Goal: Information Seeking & Learning: Learn about a topic

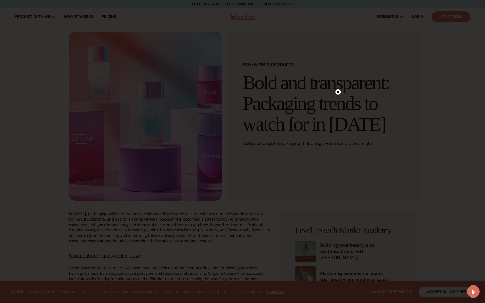
click at [339, 93] on circle at bounding box center [337, 91] width 5 height 5
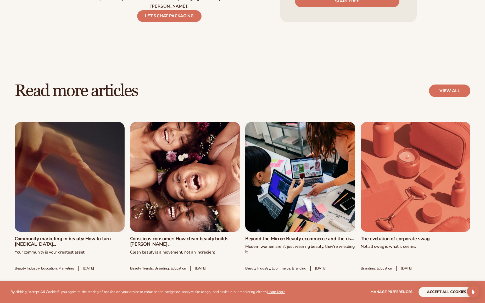
scroll to position [935, 0]
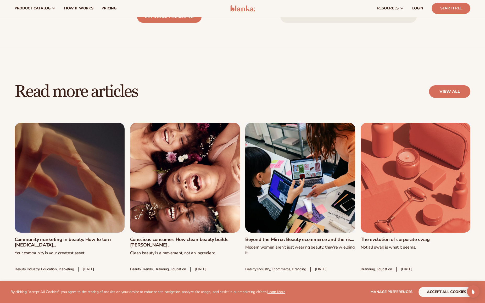
click at [413, 237] on link "The evolution of corporate swag" at bounding box center [415, 240] width 110 height 6
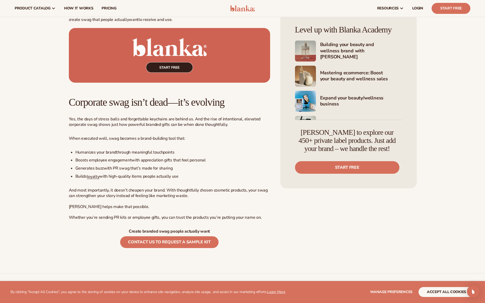
scroll to position [2692, 0]
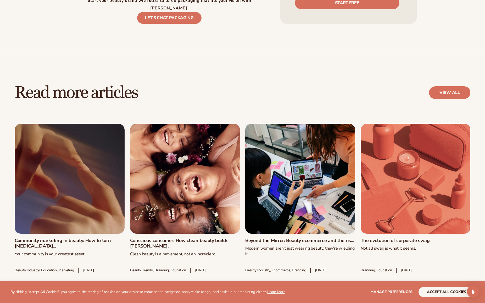
scroll to position [935, 0]
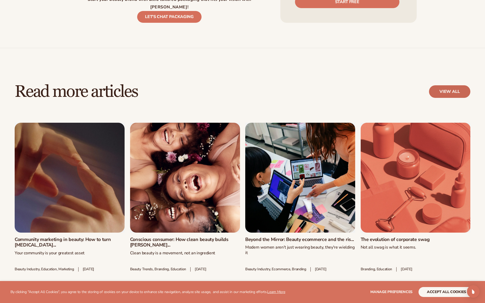
click at [444, 85] on link "view all" at bounding box center [449, 91] width 41 height 13
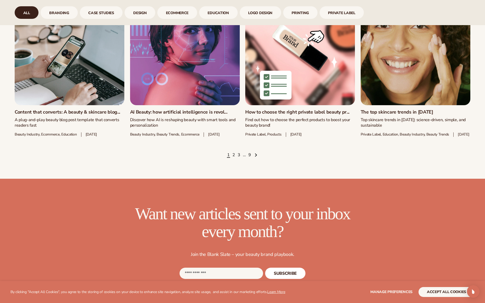
scroll to position [814, 0]
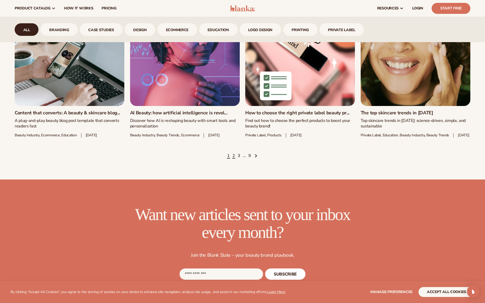
click at [233, 153] on link "2" at bounding box center [233, 156] width 3 height 6
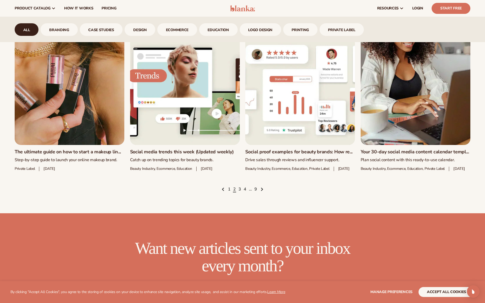
scroll to position [779, 0]
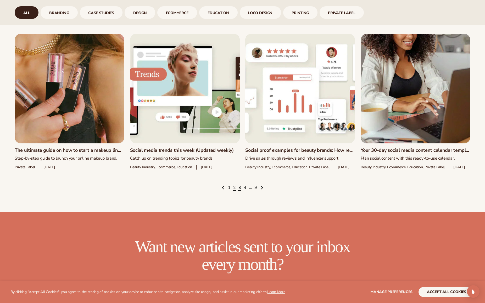
click at [239, 191] on link "3" at bounding box center [239, 188] width 3 height 6
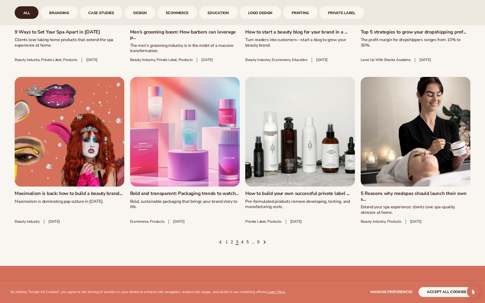
scroll to position [793, 0]
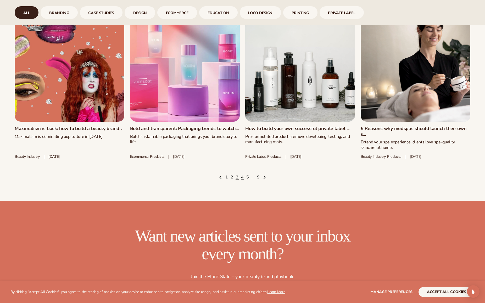
click at [241, 177] on link "4" at bounding box center [242, 177] width 3 height 6
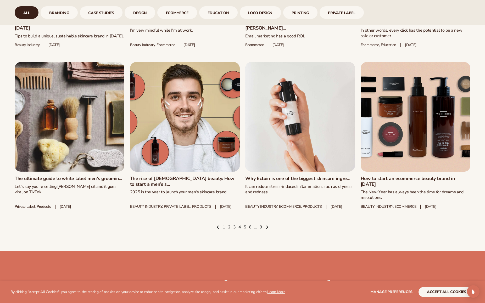
scroll to position [740, 0]
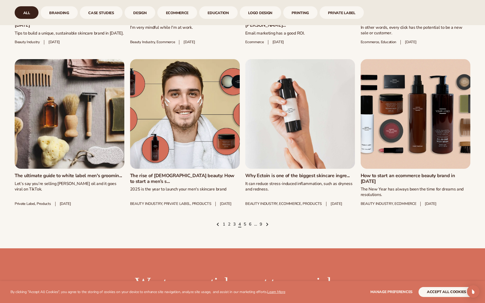
click at [244, 227] on link "5" at bounding box center [244, 224] width 3 height 6
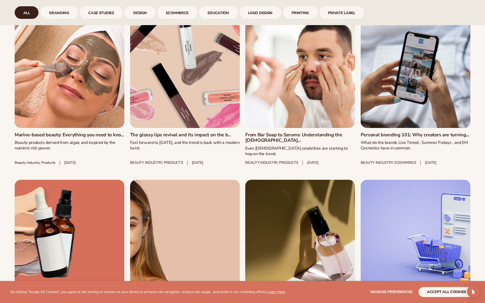
scroll to position [717, 0]
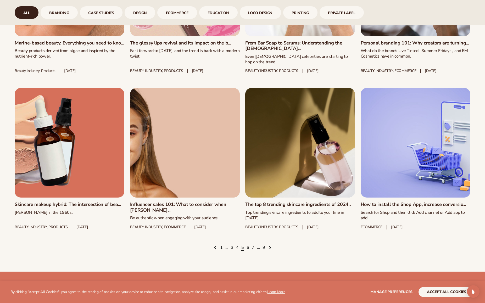
click at [248, 245] on link "6" at bounding box center [247, 248] width 3 height 6
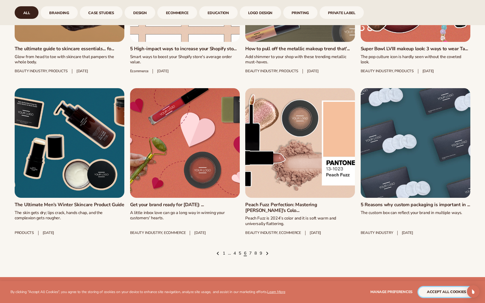
click at [445, 291] on button "accept all cookies" at bounding box center [446, 292] width 56 height 10
click at [428, 293] on button "accept all cookies" at bounding box center [446, 292] width 56 height 10
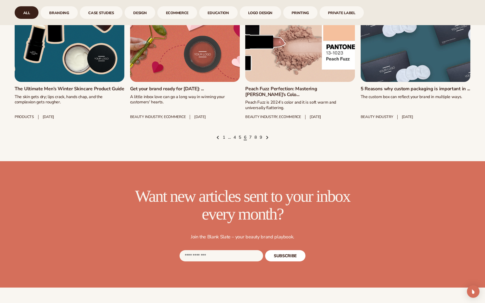
scroll to position [842, 0]
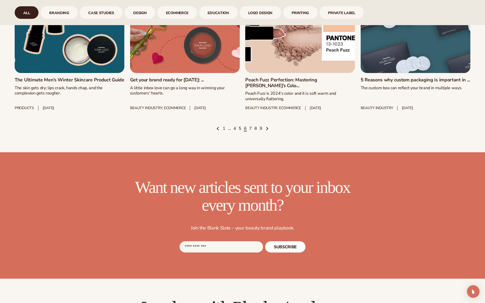
click at [250, 126] on link "7" at bounding box center [250, 129] width 3 height 6
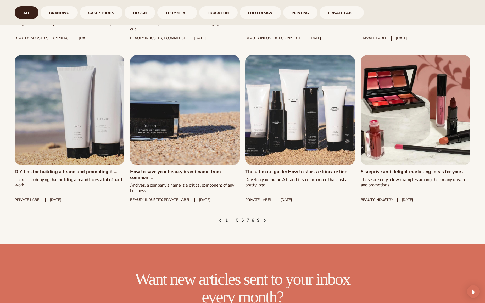
scroll to position [751, 0]
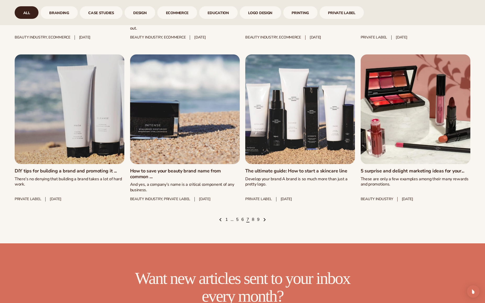
click at [253, 220] on link "8" at bounding box center [253, 220] width 3 height 6
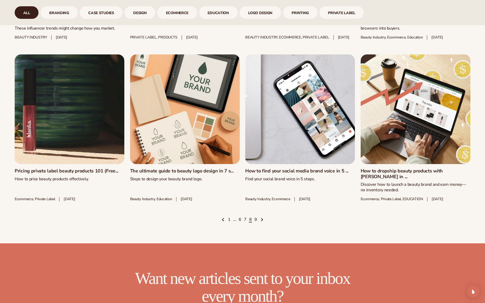
click at [184, 168] on link "The ultimate guide to beauty logo design in 7 s..." at bounding box center [185, 171] width 110 height 6
